Goal: Information Seeking & Learning: Find specific fact

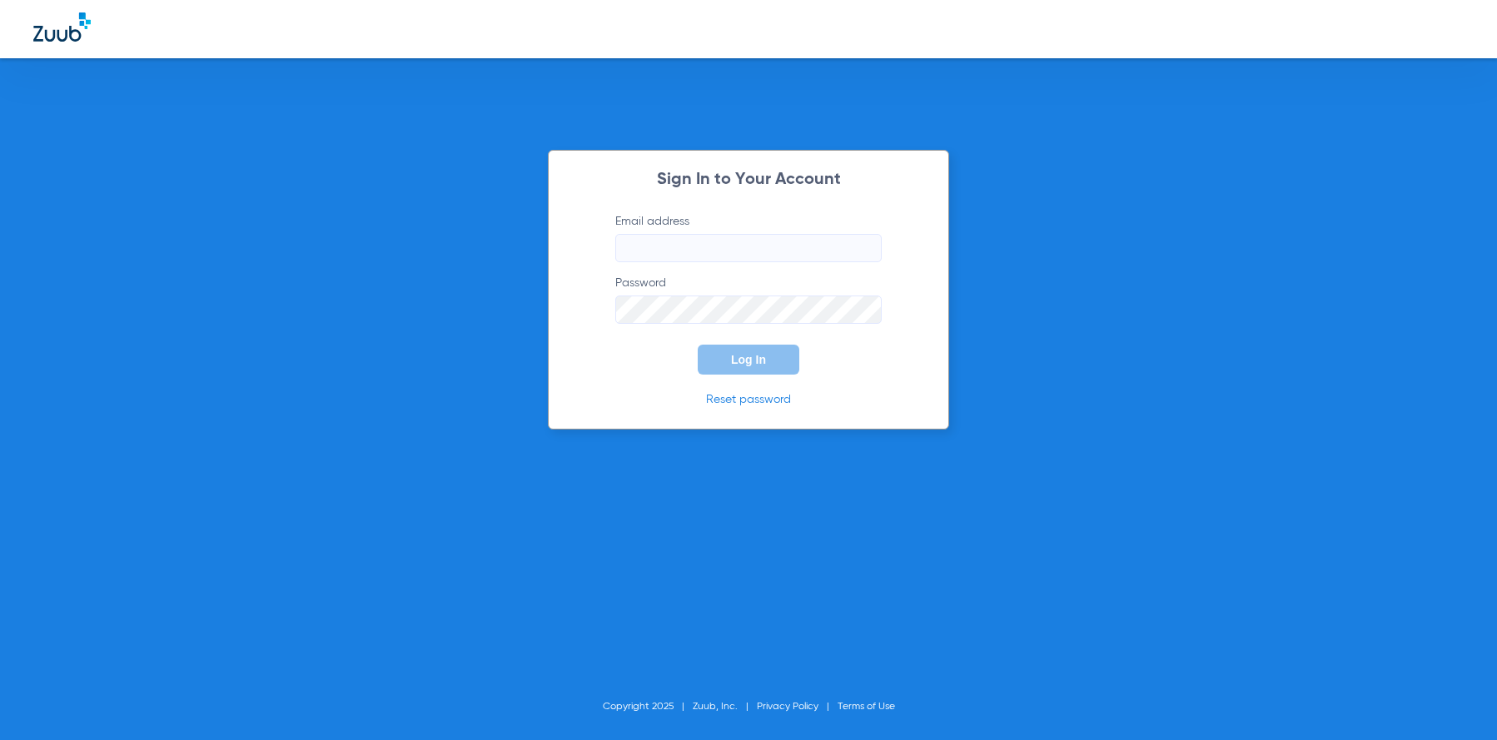
type input "[EMAIL_ADDRESS][DOMAIN_NAME]"
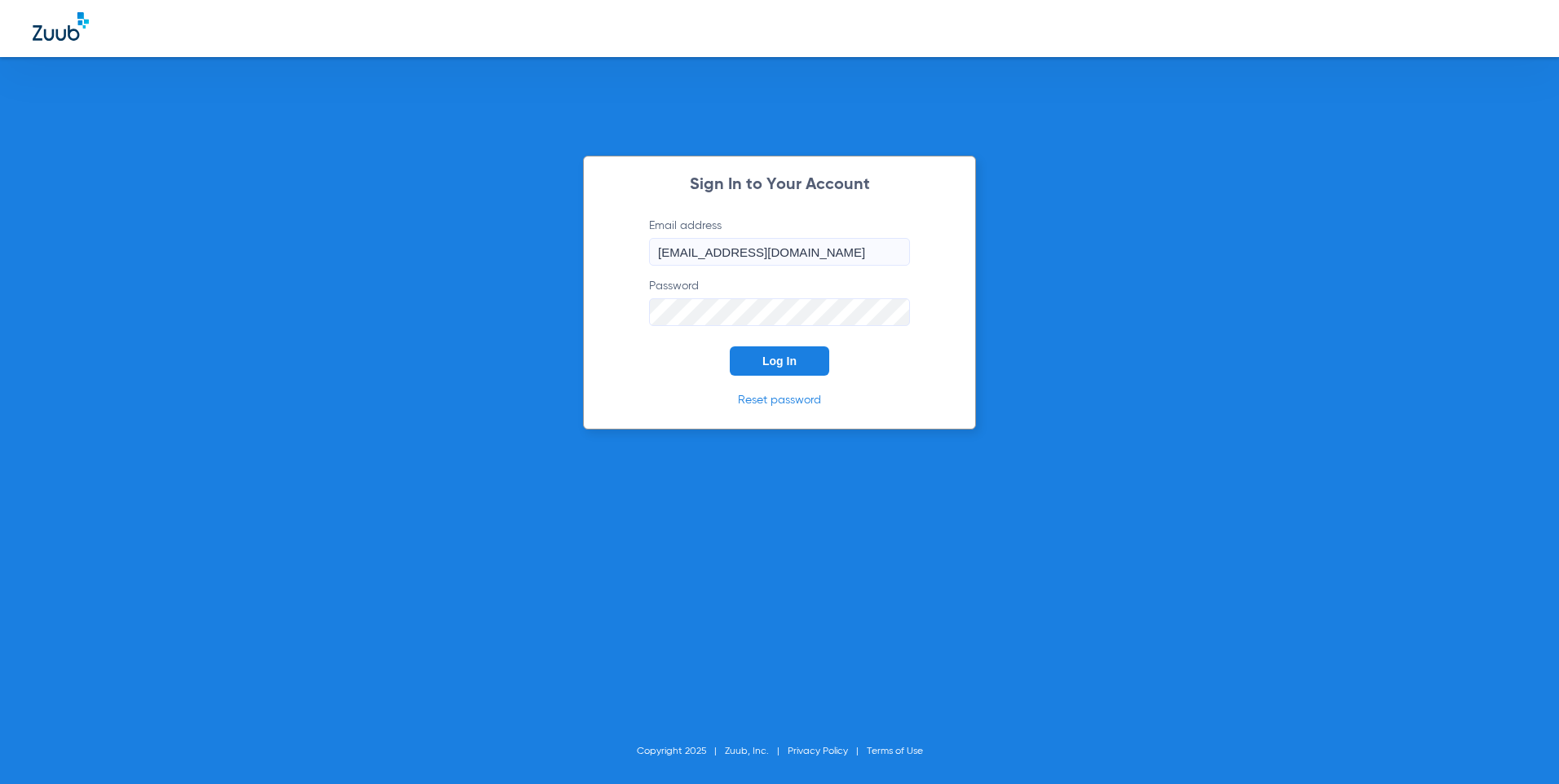
click at [794, 386] on div "Sign In to Your Account Email address [EMAIL_ADDRESS][DOMAIN_NAME] Password Log…" at bounding box center [779, 293] width 393 height 274
click at [792, 369] on button "Log In" at bounding box center [780, 361] width 100 height 29
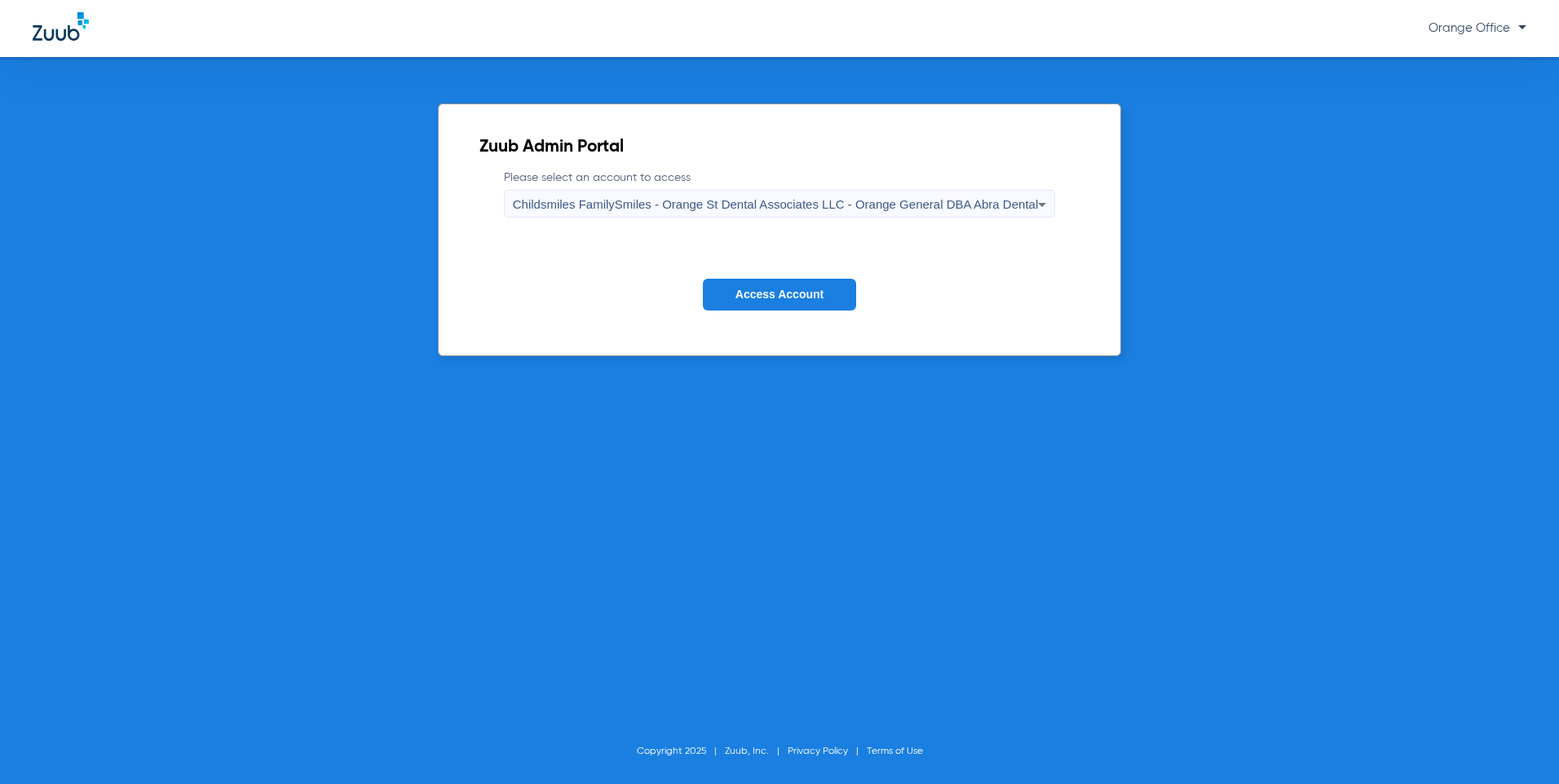
click at [784, 296] on span "Access Account" at bounding box center [780, 294] width 88 height 13
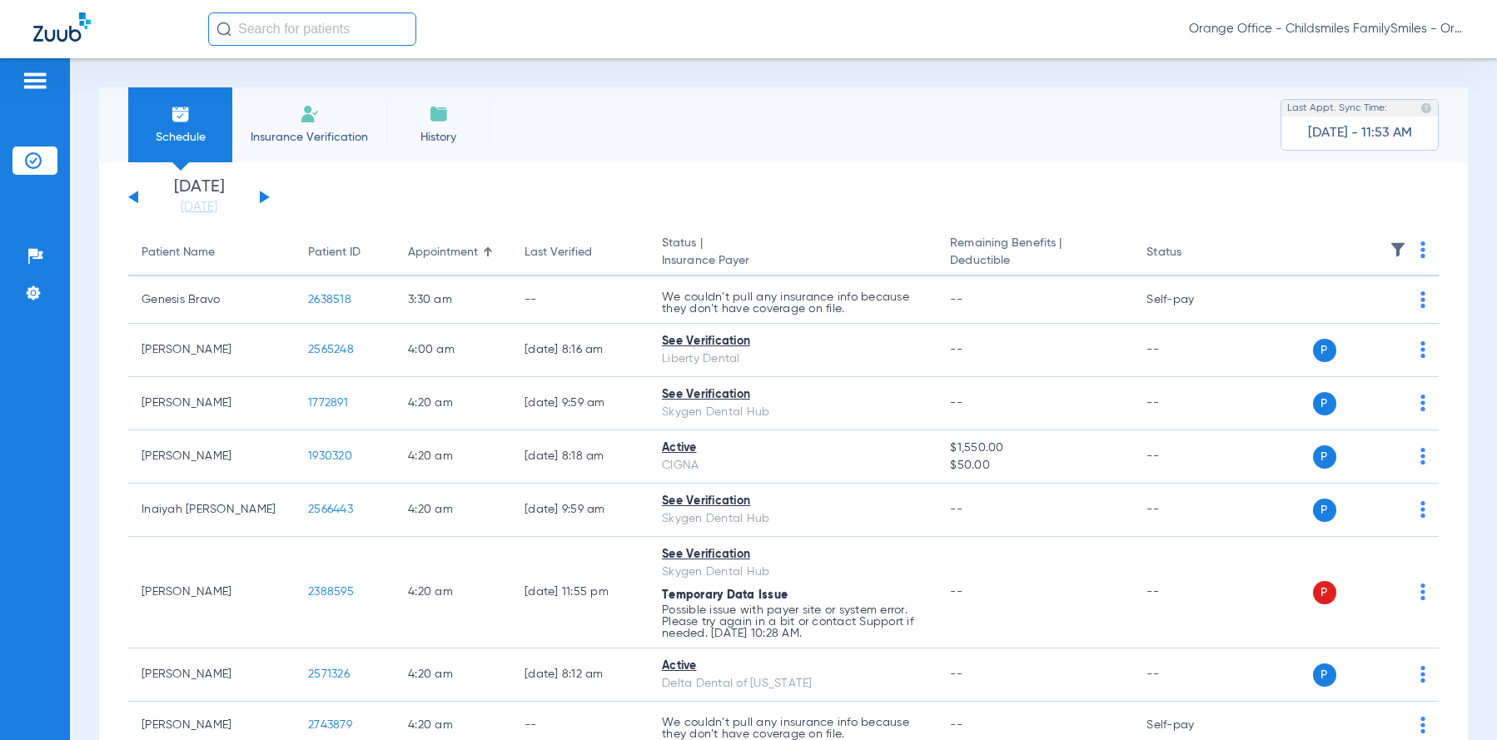
click at [333, 30] on input "text" at bounding box center [312, 28] width 208 height 33
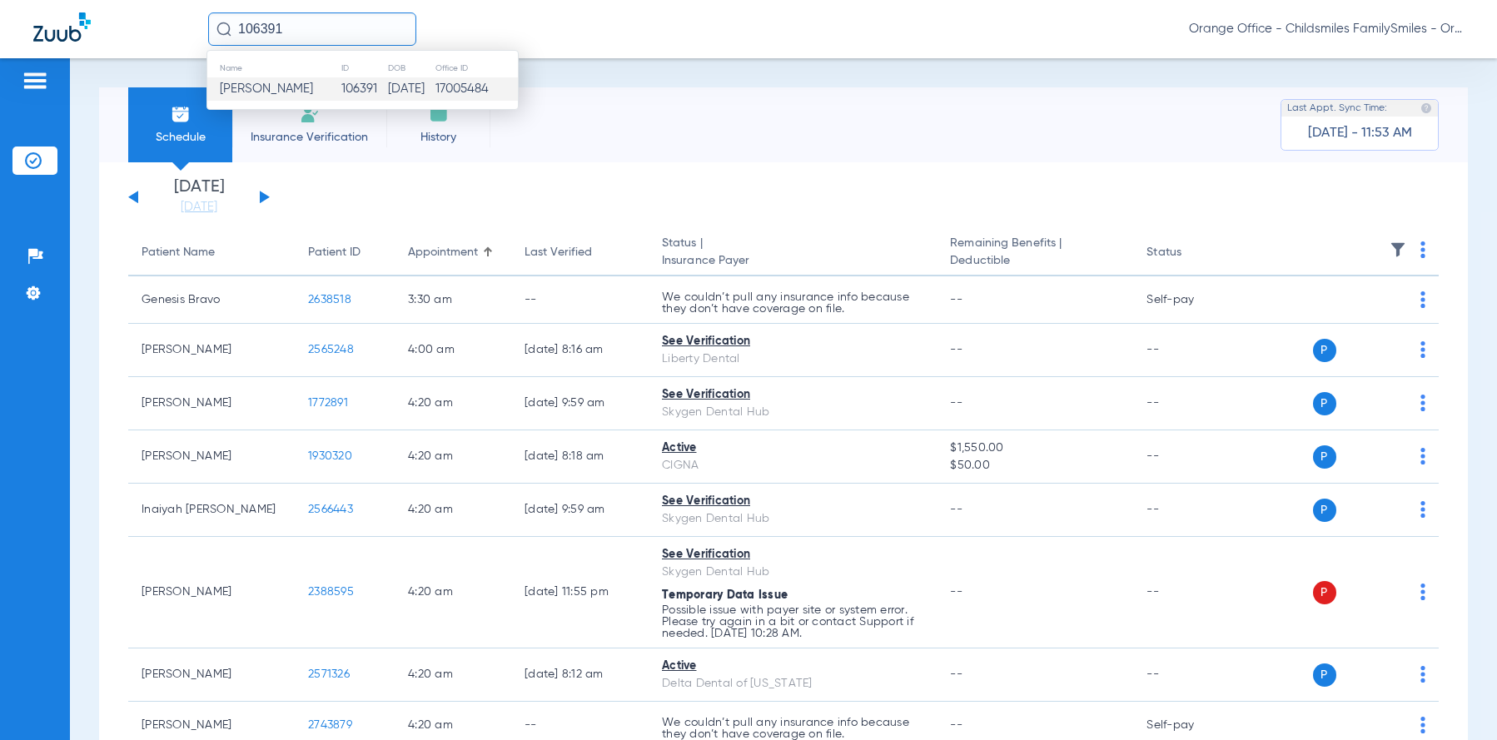
type input "106391"
click at [285, 83] on span "[PERSON_NAME]" at bounding box center [266, 88] width 93 height 12
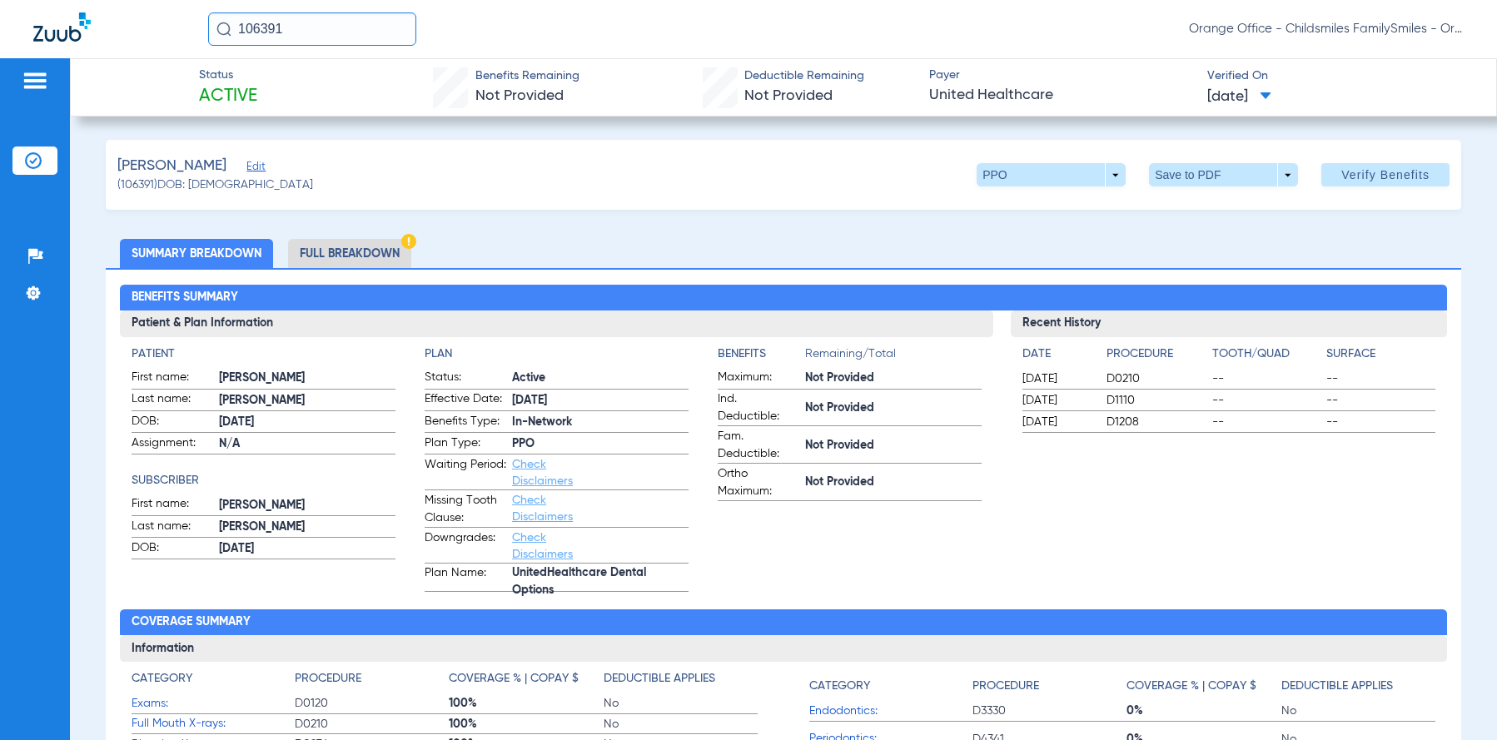
click at [341, 257] on li "Full Breakdown" at bounding box center [349, 253] width 123 height 29
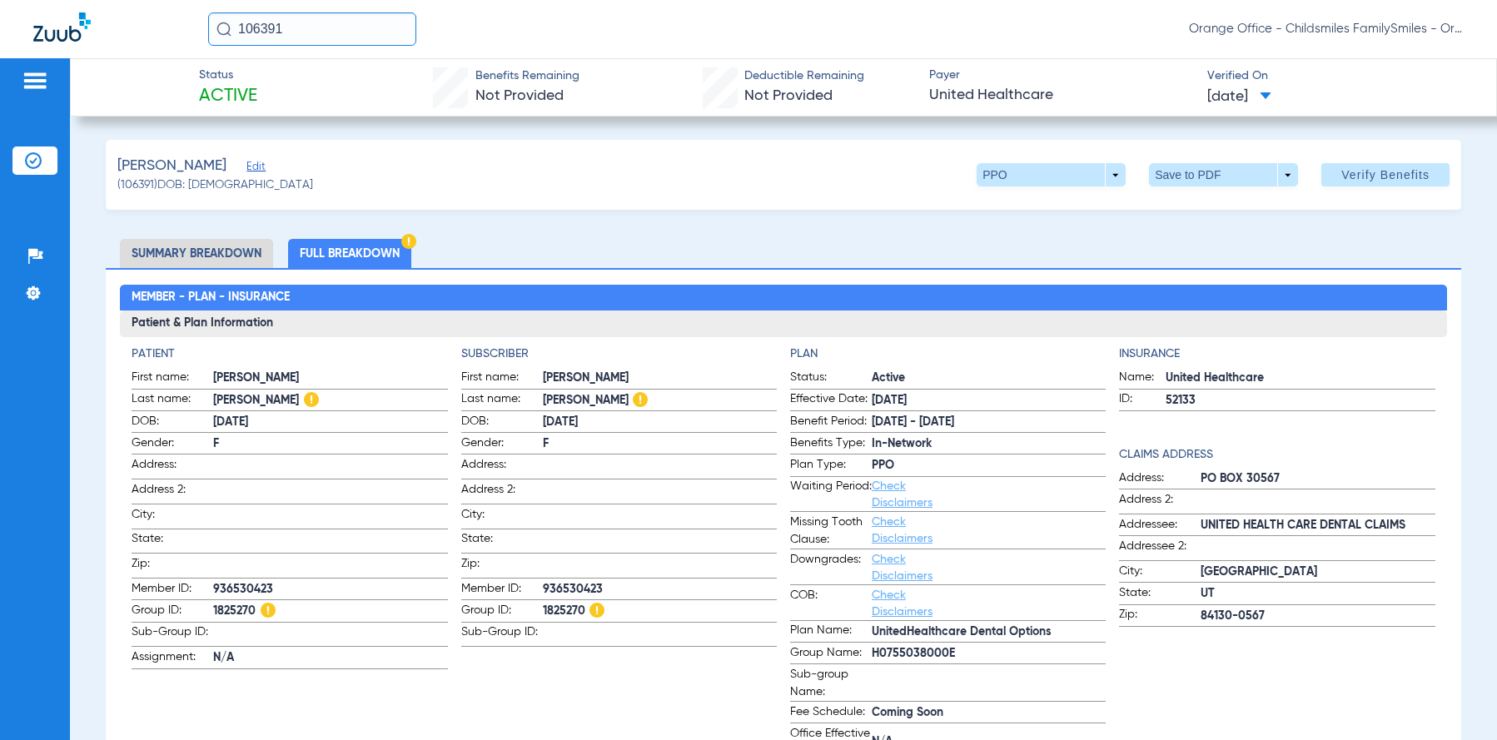
drag, startPoint x: 215, startPoint y: 610, endPoint x: 256, endPoint y: 615, distance: 41.0
click at [256, 615] on span "1825270" at bounding box center [330, 611] width 234 height 17
drag, startPoint x: 256, startPoint y: 615, endPoint x: 247, endPoint y: 610, distance: 9.7
copy span "1825270"
drag, startPoint x: 214, startPoint y: 587, endPoint x: 271, endPoint y: 586, distance: 56.6
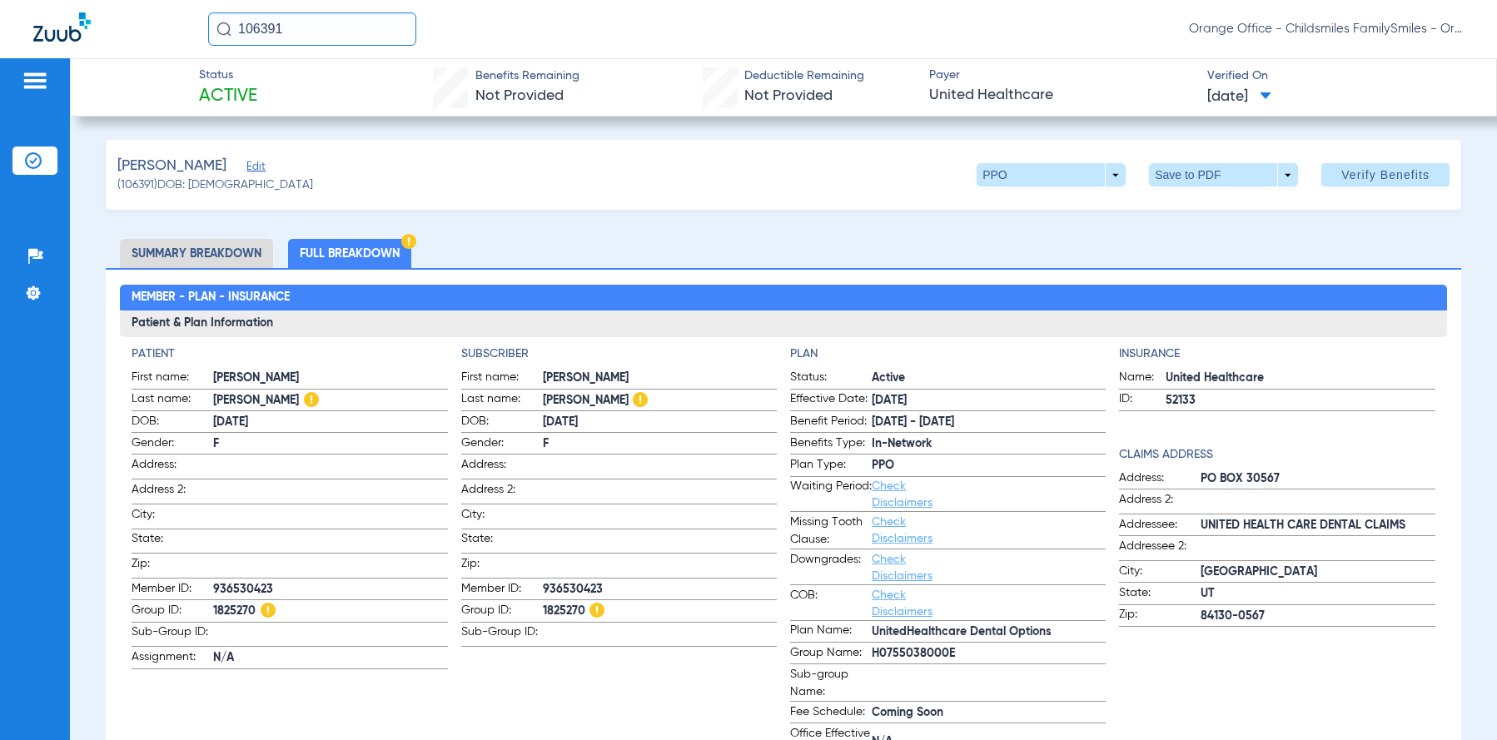
click at [271, 586] on span "936530423" at bounding box center [330, 589] width 234 height 17
copy span "936530423"
click at [215, 400] on span "[PERSON_NAME]" at bounding box center [330, 400] width 234 height 17
drag, startPoint x: 214, startPoint y: 399, endPoint x: 273, endPoint y: 409, distance: 60.0
click at [273, 409] on span "[PERSON_NAME]" at bounding box center [330, 400] width 234 height 17
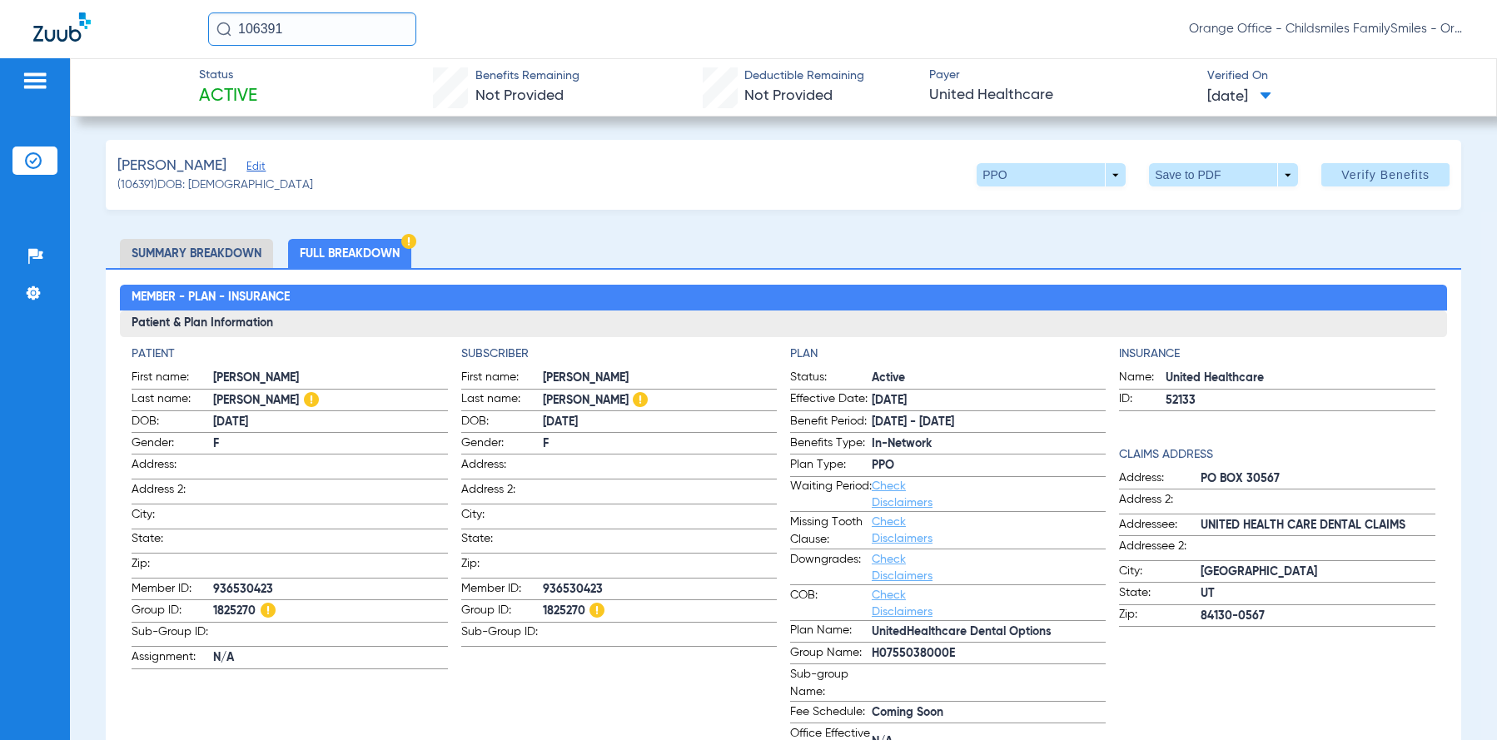
click at [273, 409] on span "[PERSON_NAME]" at bounding box center [330, 400] width 234 height 17
drag, startPoint x: 213, startPoint y: 401, endPoint x: 277, endPoint y: 406, distance: 64.3
click at [277, 406] on span "[PERSON_NAME]" at bounding box center [330, 400] width 234 height 17
drag, startPoint x: 277, startPoint y: 406, endPoint x: 267, endPoint y: 403, distance: 10.3
copy span "[PERSON_NAME]"
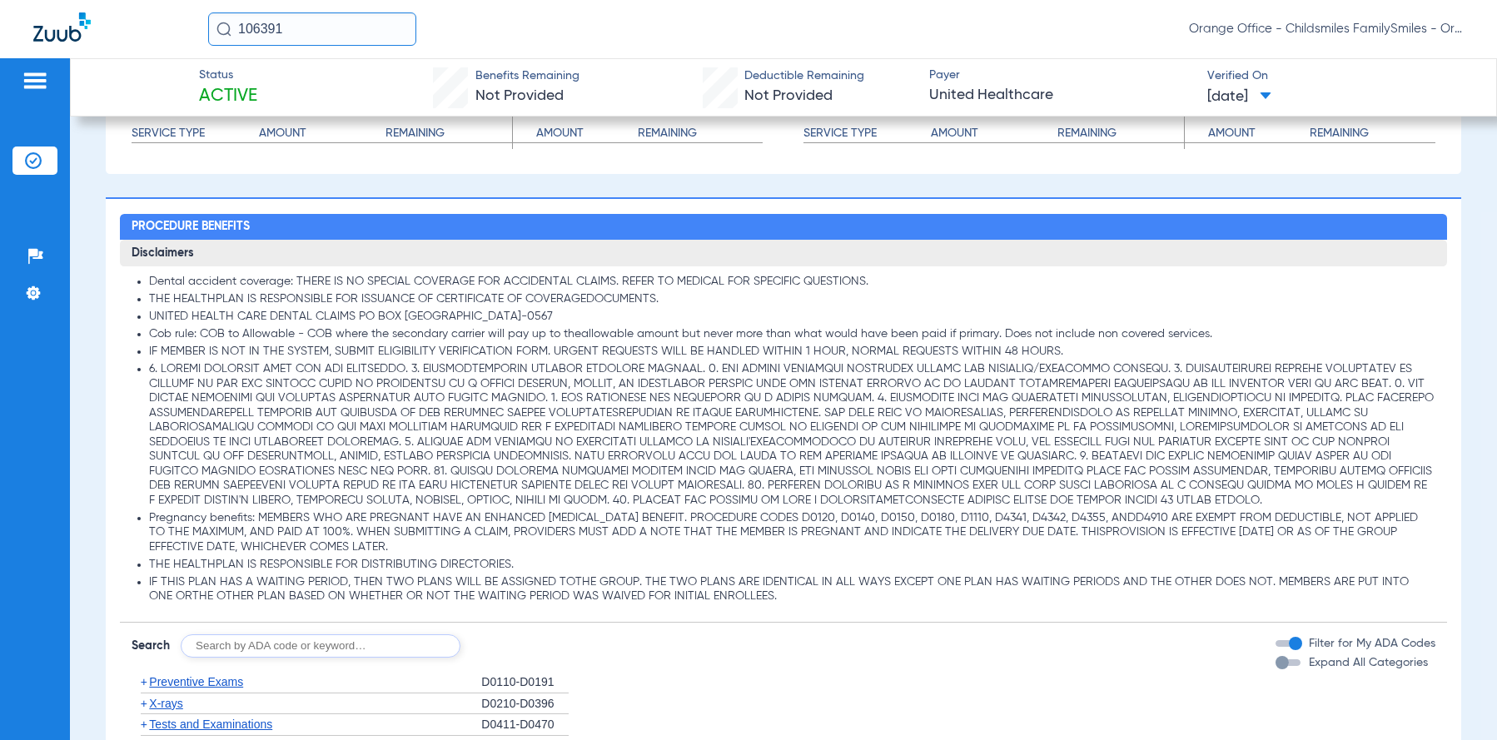
scroll to position [1249, 0]
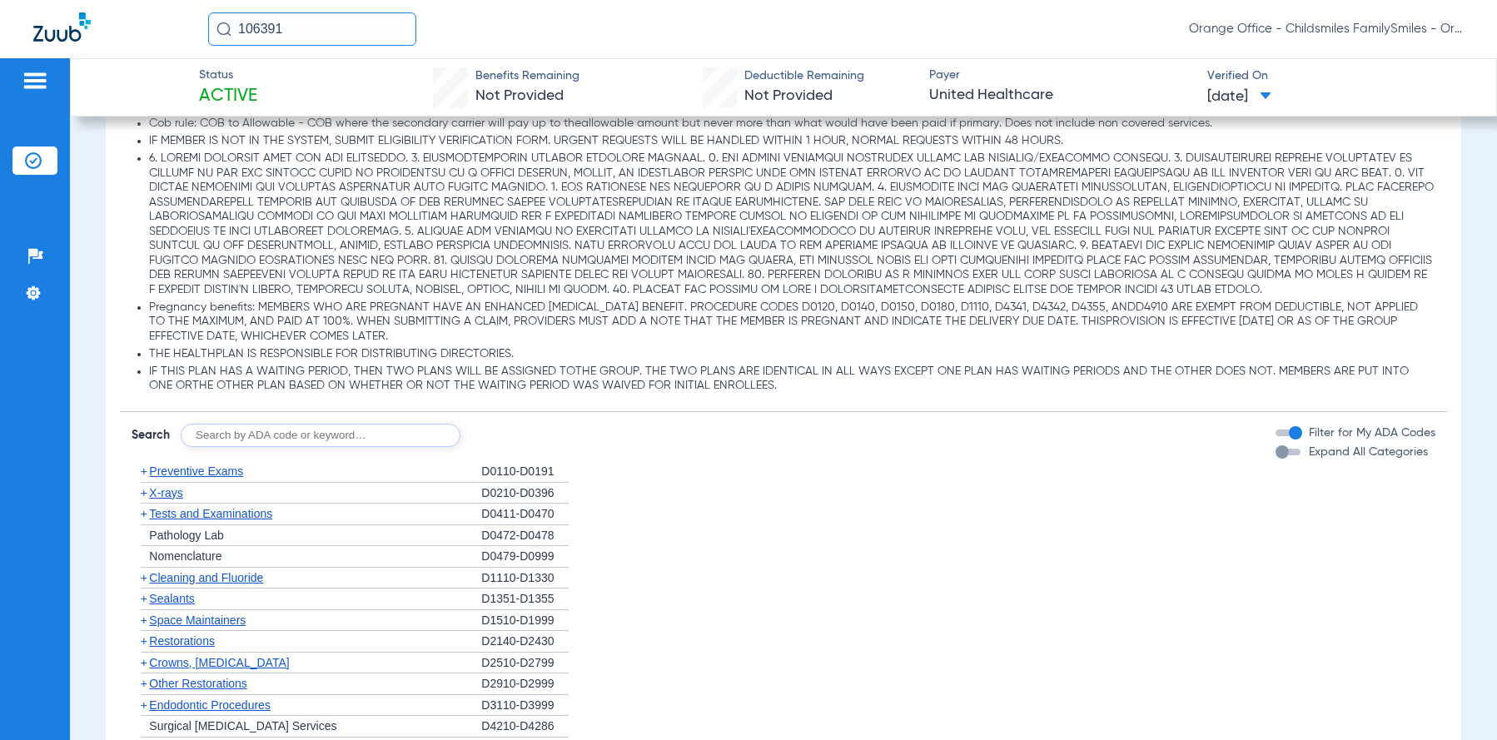
click at [166, 493] on span "X-rays" at bounding box center [165, 492] width 33 height 13
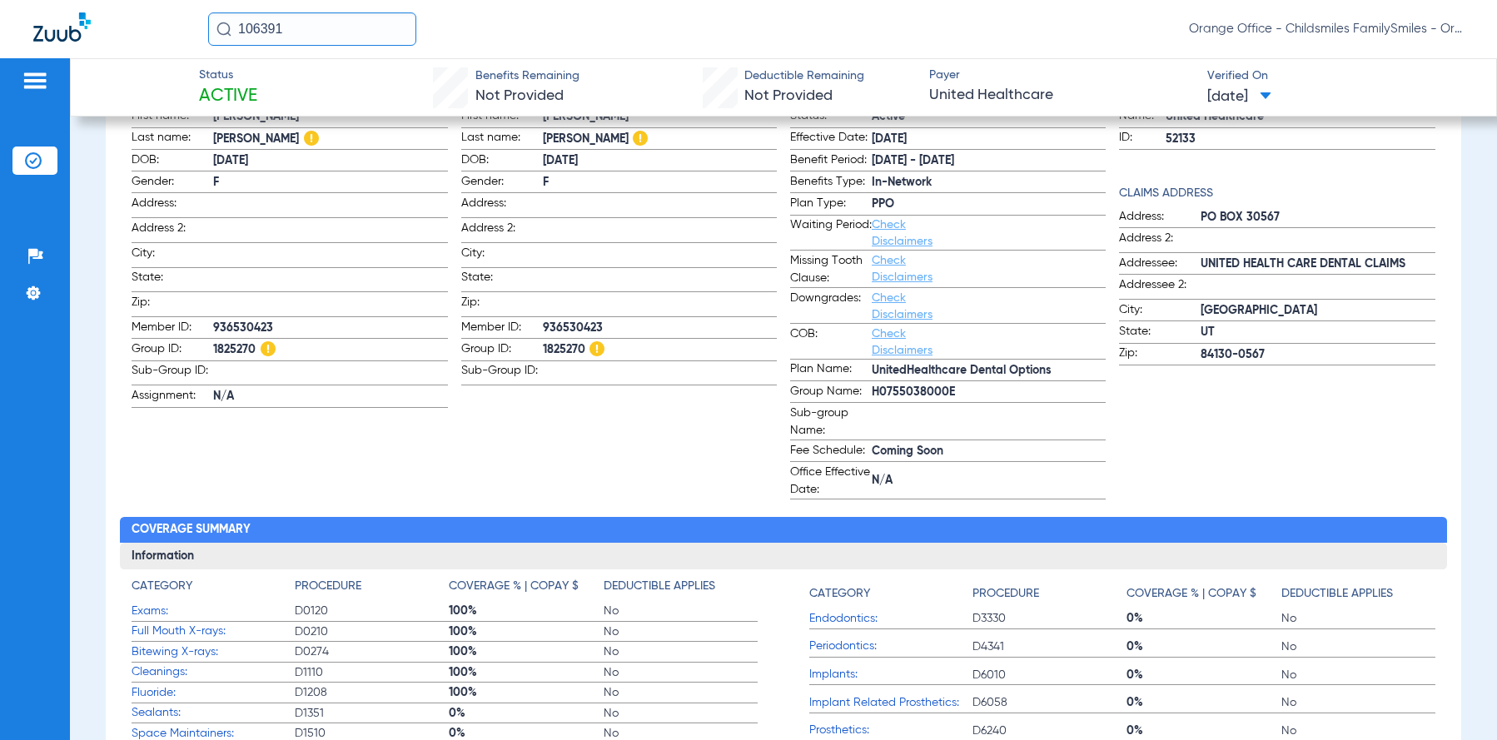
scroll to position [83, 0]
